Goal: Information Seeking & Learning: Compare options

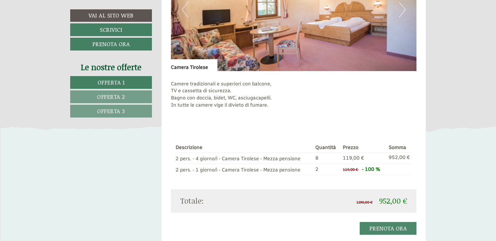
scroll to position [905, 0]
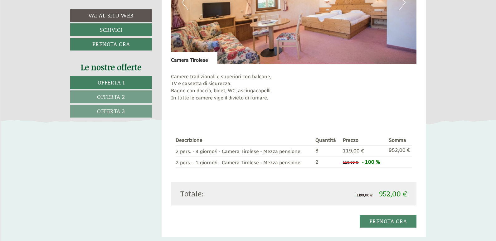
click at [113, 110] on span "Offerta 3" at bounding box center [111, 111] width 28 height 8
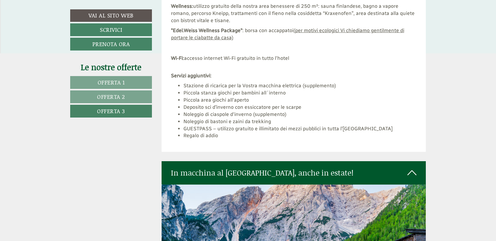
scroll to position [1217, 0]
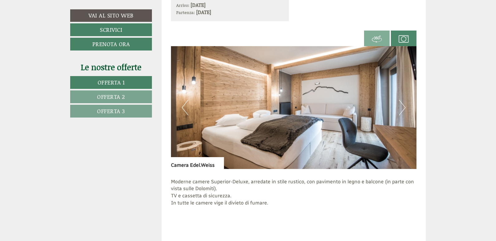
scroll to position [1154, 0]
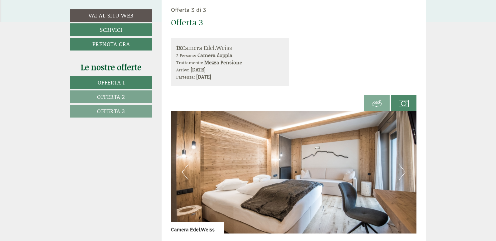
click at [120, 112] on span "Offerta 3" at bounding box center [111, 111] width 28 height 8
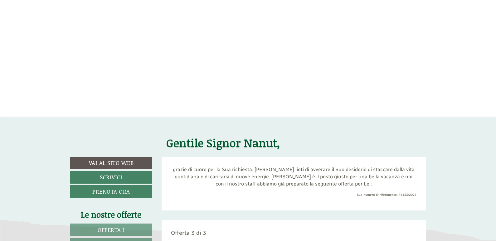
scroll to position [125, 0]
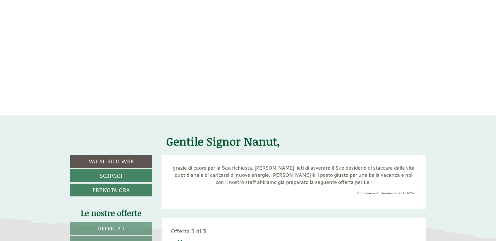
click at [110, 225] on span "Offerta 1" at bounding box center [111, 228] width 27 height 8
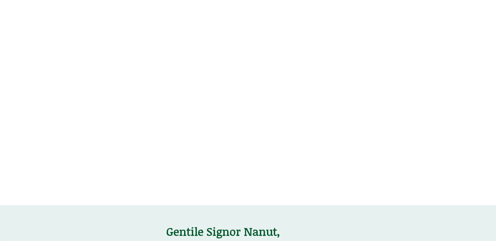
scroll to position [0, 0]
